Goal: Transaction & Acquisition: Purchase product/service

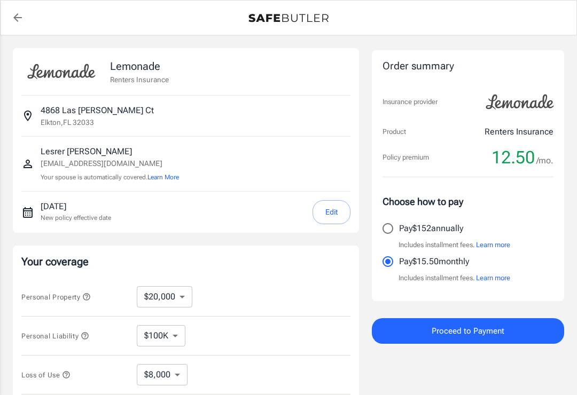
select select "20000"
select select "500"
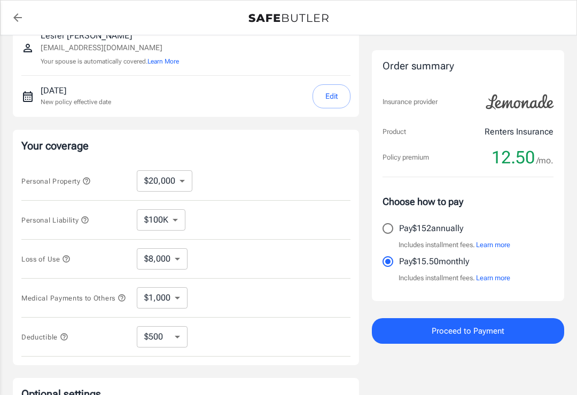
scroll to position [120, 0]
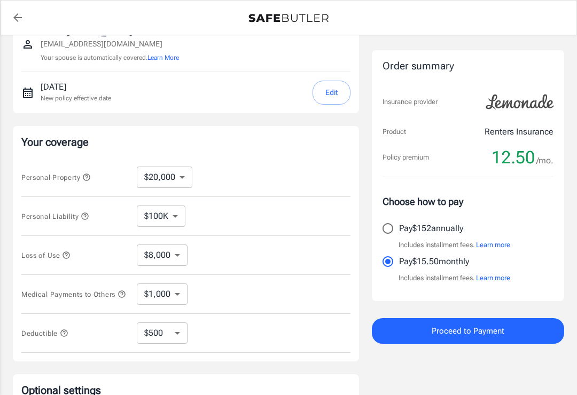
click at [183, 179] on select "$10,000 $20,000 $30,000 $40,000 $50,000 $100K" at bounding box center [165, 177] width 56 height 21
click at [180, 257] on select "$8,000" at bounding box center [162, 255] width 51 height 21
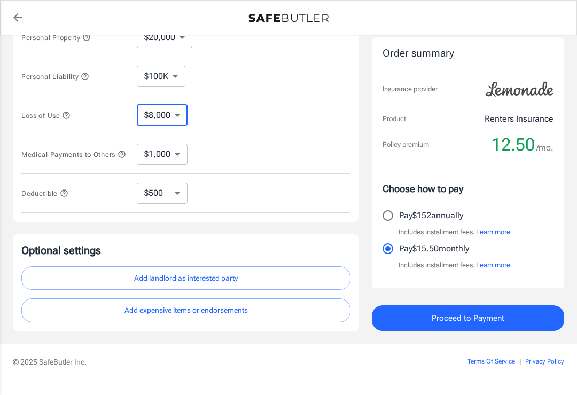
scroll to position [270, 0]
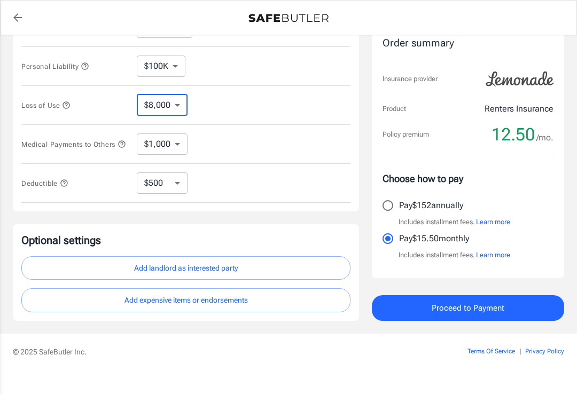
click at [497, 353] on link "Terms Of Service" at bounding box center [491, 351] width 48 height 7
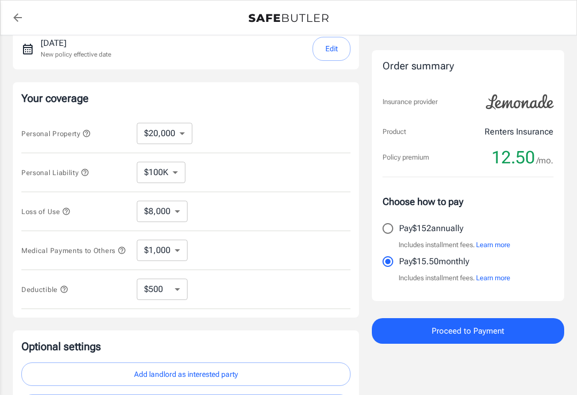
scroll to position [162, 0]
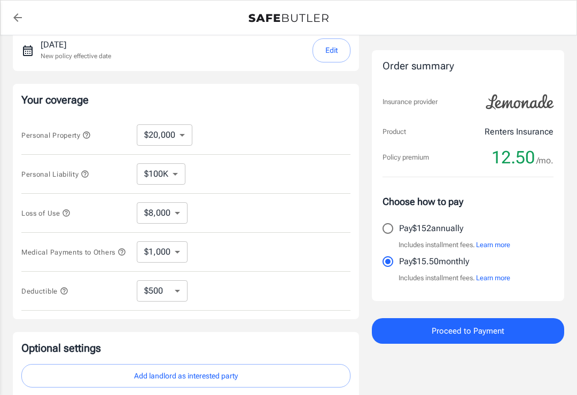
click at [187, 132] on select "$10,000 $20,000 $30,000 $40,000 $50,000 $100K" at bounding box center [165, 134] width 56 height 21
select select "30000"
select select "12000"
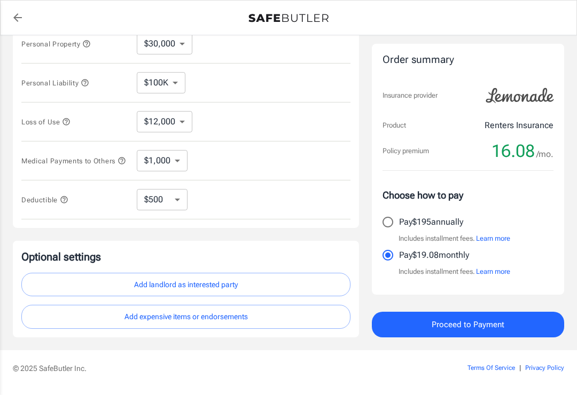
scroll to position [270, 0]
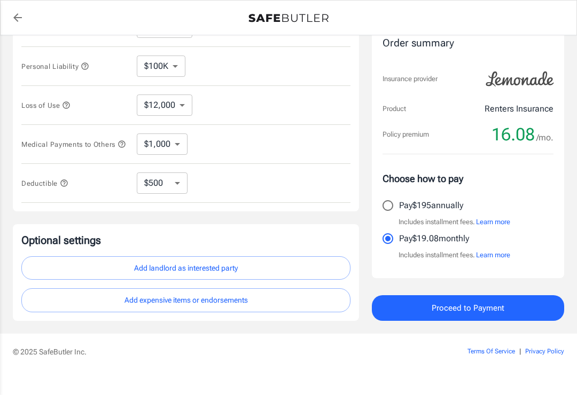
click at [466, 309] on span "Proceed to Payment" at bounding box center [468, 308] width 73 height 14
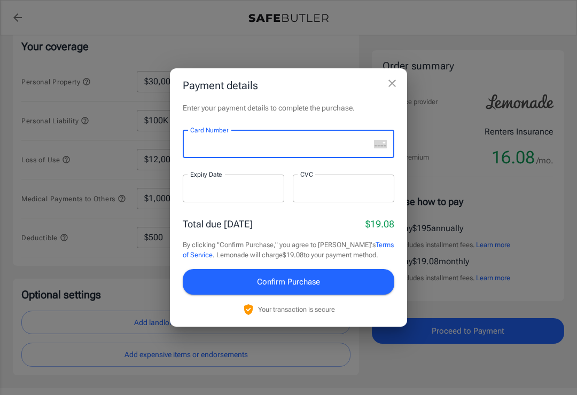
scroll to position [215, 0]
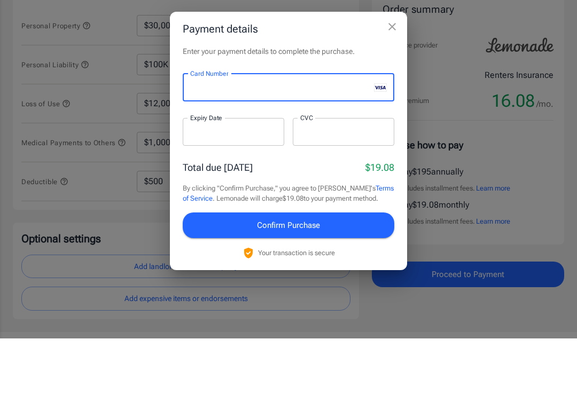
click at [199, 183] on iframe at bounding box center [233, 188] width 87 height 10
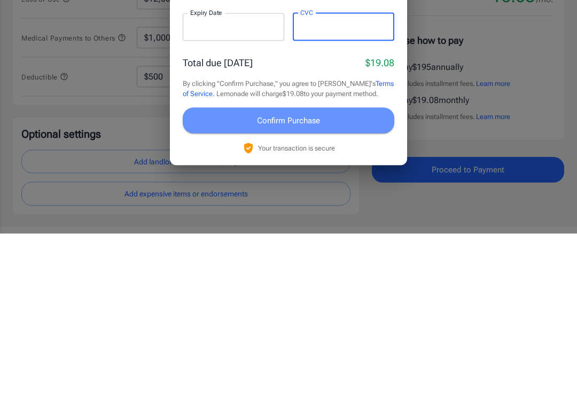
click at [292, 275] on span "Confirm Purchase" at bounding box center [288, 282] width 63 height 14
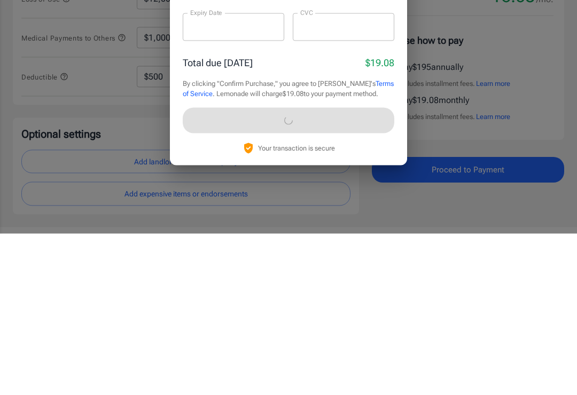
scroll to position [286, 0]
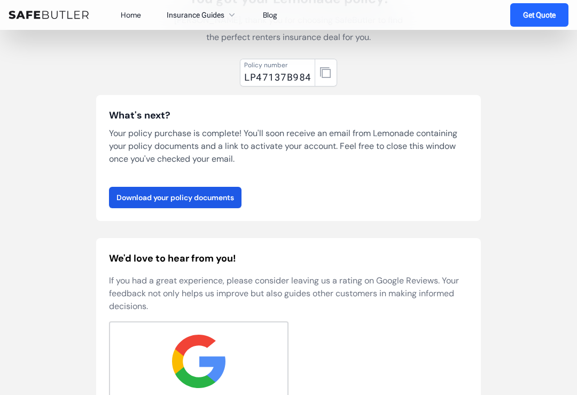
scroll to position [111, 0]
click at [172, 198] on link "Download your policy documents" at bounding box center [175, 198] width 132 height 21
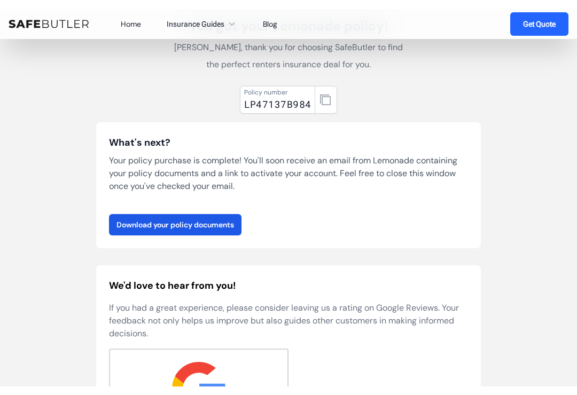
scroll to position [110, 0]
